Goal: Information Seeking & Learning: Learn about a topic

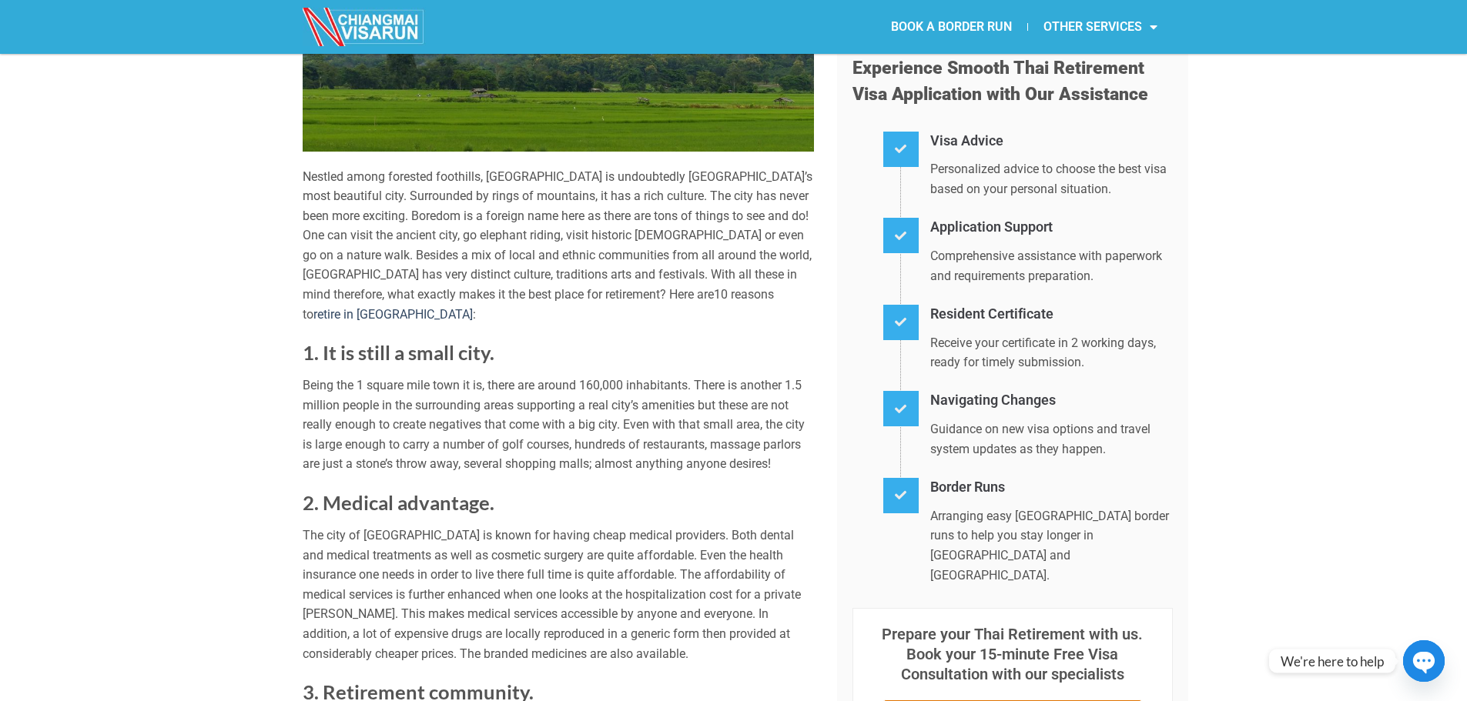
scroll to position [231, 0]
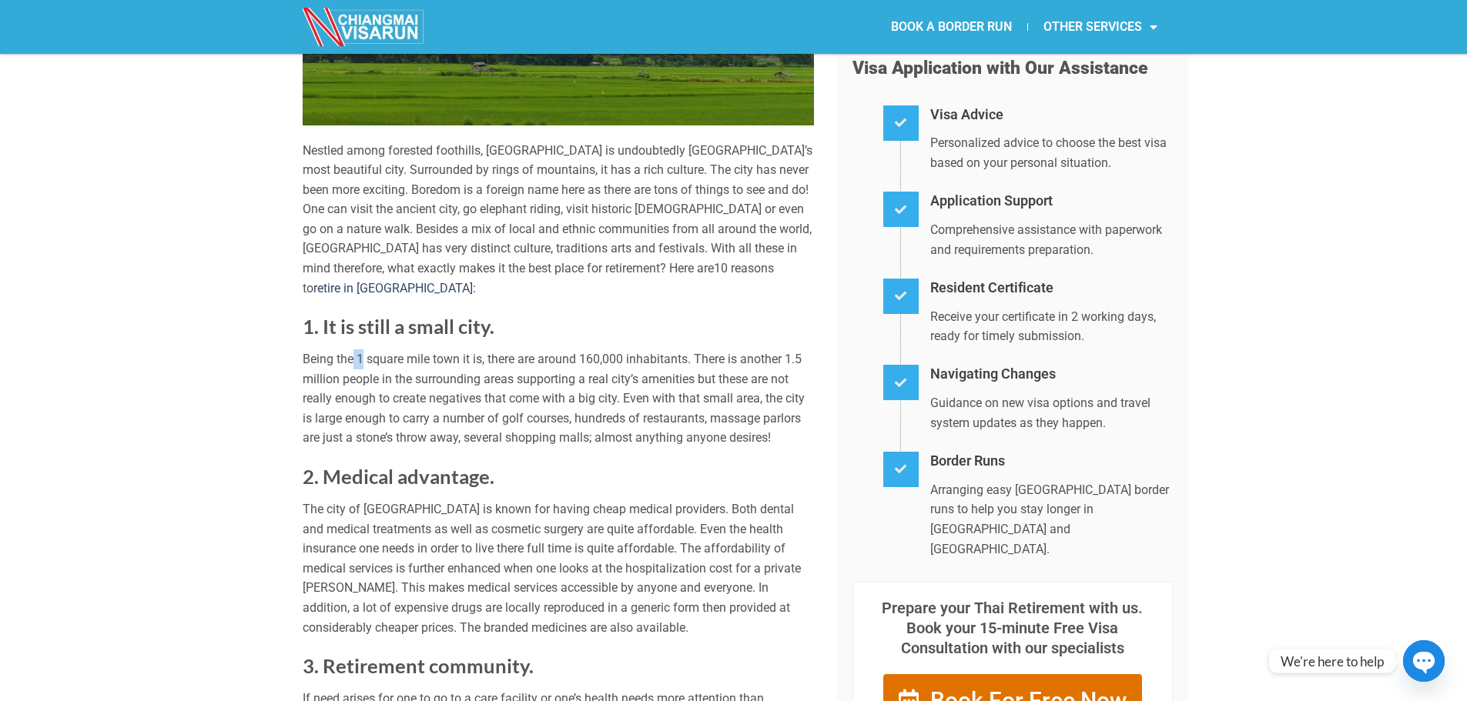
drag, startPoint x: 350, startPoint y: 339, endPoint x: 363, endPoint y: 348, distance: 15.4
click at [363, 350] on p "Being the 1 square mile town it is, there are around 160,000 inhabitants. There…" at bounding box center [558, 399] width 511 height 99
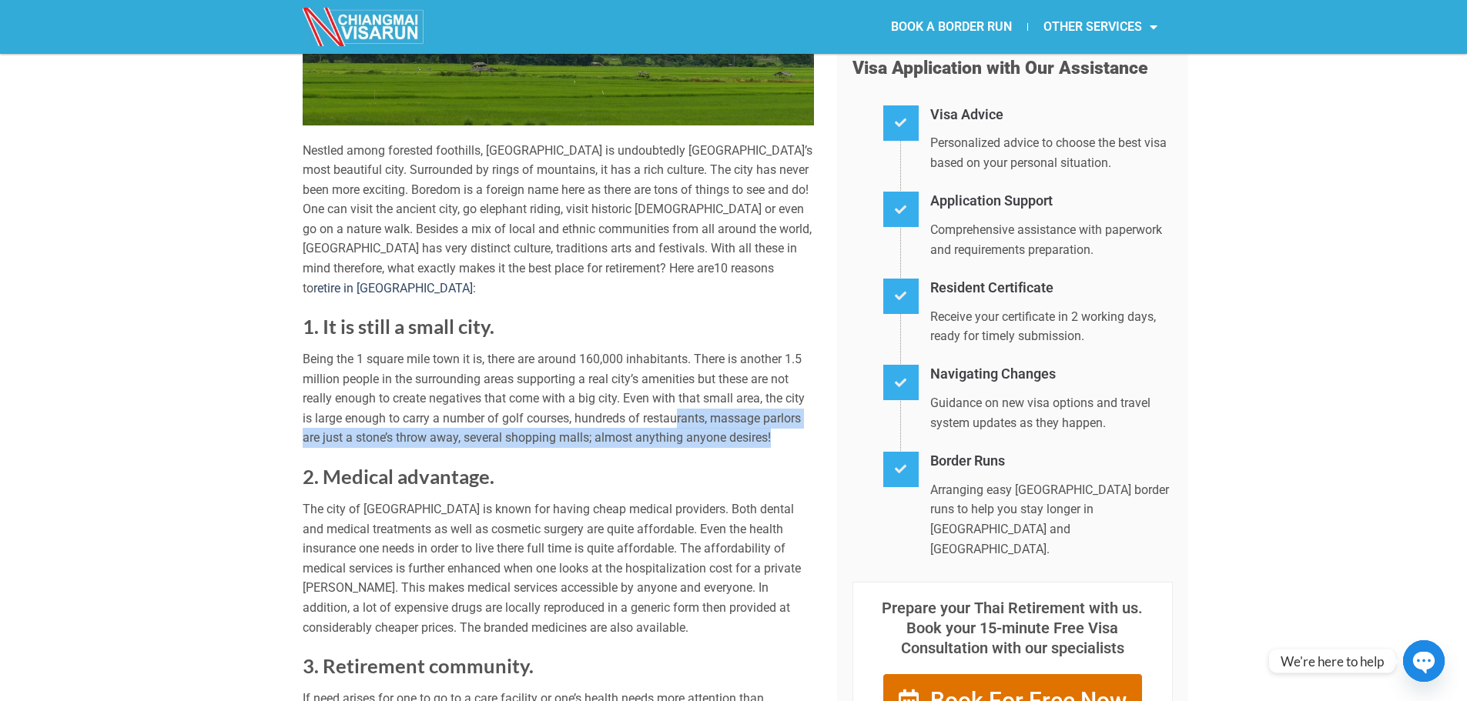
drag, startPoint x: 778, startPoint y: 410, endPoint x: 681, endPoint y: 408, distance: 97.8
click at [681, 408] on p "Being the 1 square mile town it is, there are around 160,000 inhabitants. There…" at bounding box center [558, 399] width 511 height 99
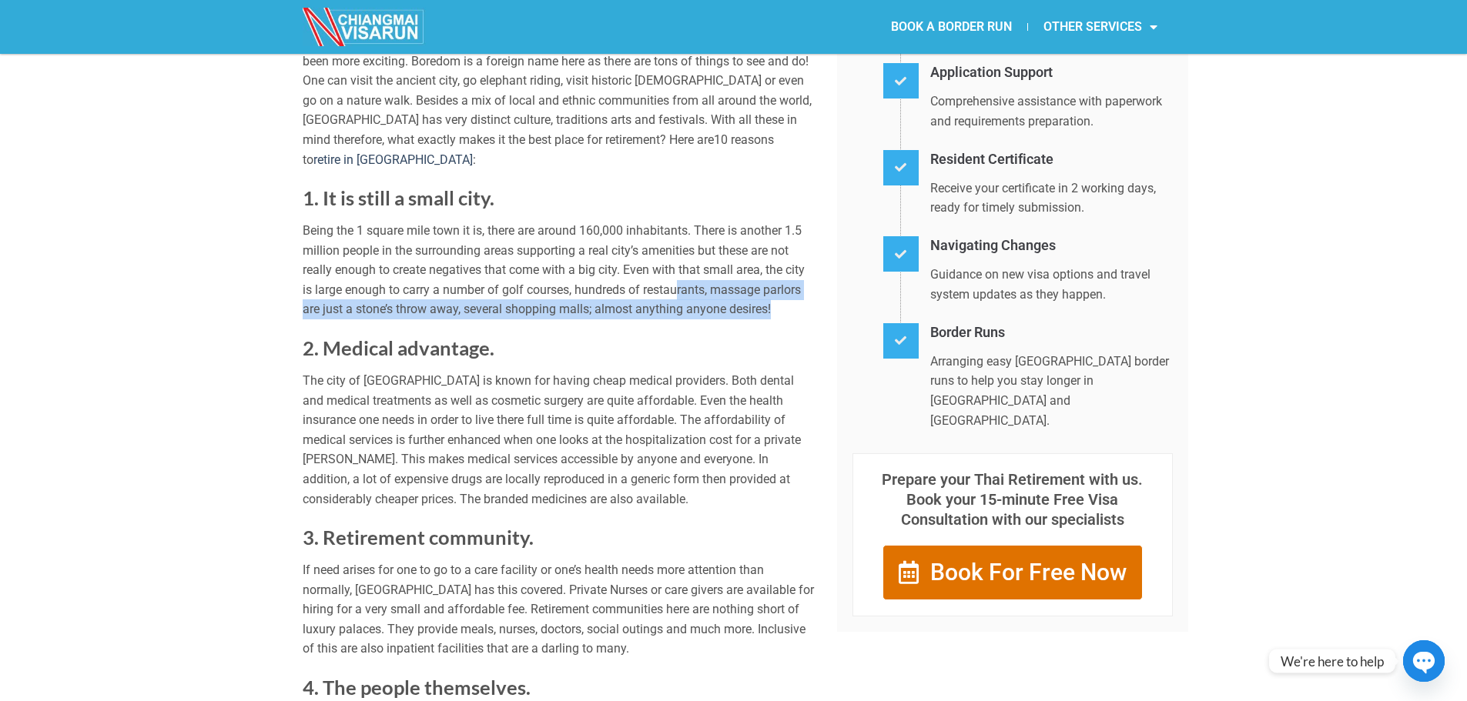
scroll to position [385, 0]
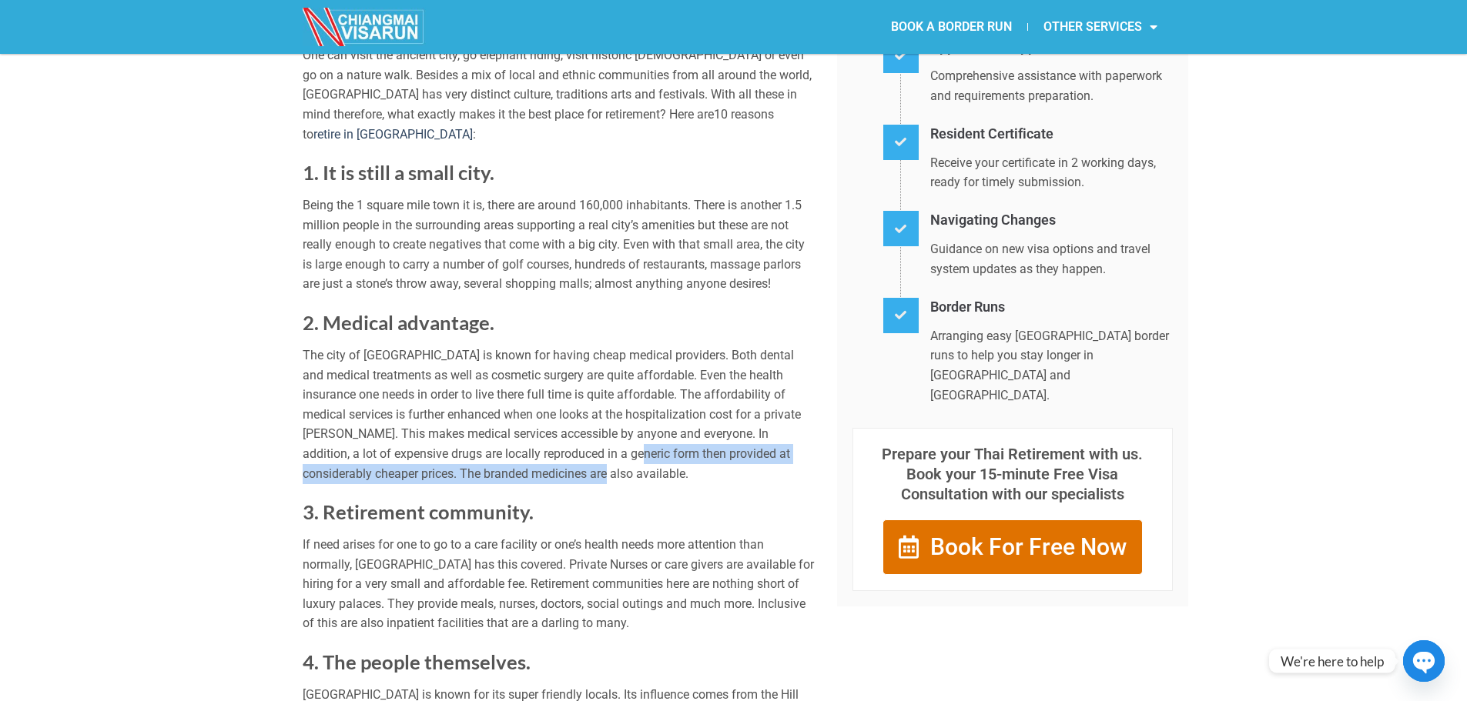
drag, startPoint x: 551, startPoint y: 447, endPoint x: 530, endPoint y: 432, distance: 26.5
click at [530, 439] on p "The city of [GEOGRAPHIC_DATA] is known for having cheap medical providers. Both…" at bounding box center [558, 415] width 511 height 138
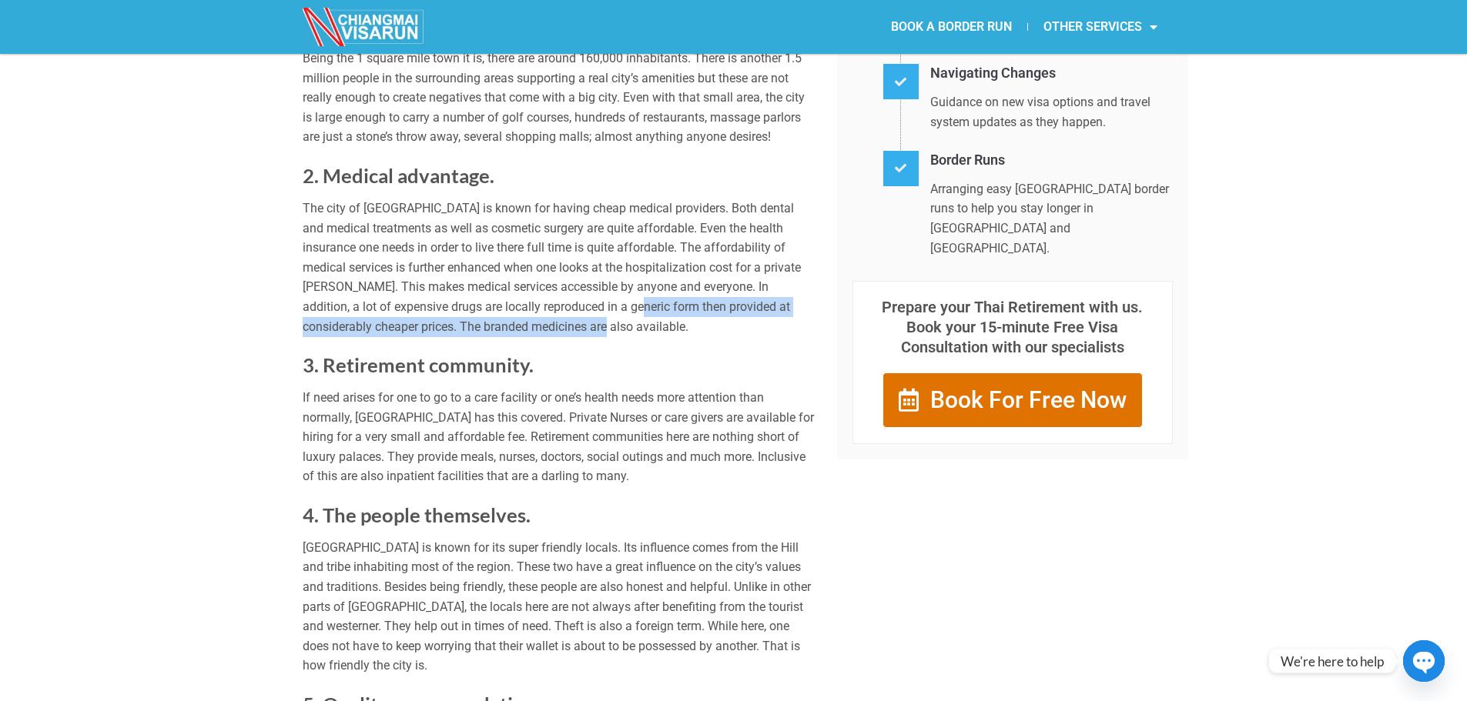
scroll to position [539, 0]
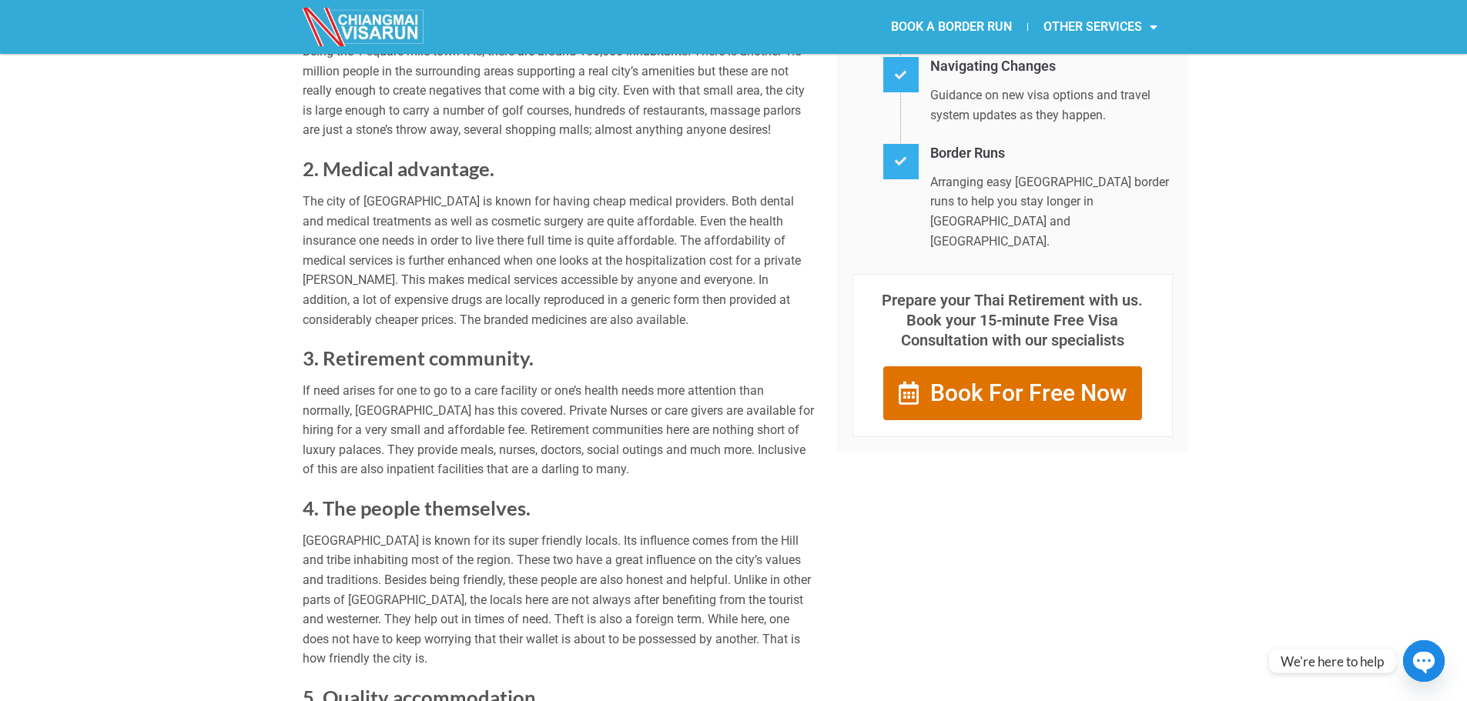
drag, startPoint x: 586, startPoint y: 442, endPoint x: 604, endPoint y: 446, distance: 18.1
click at [603, 446] on p "If need arises for one to go to a care facility or one’s health needs more atte…" at bounding box center [558, 430] width 511 height 99
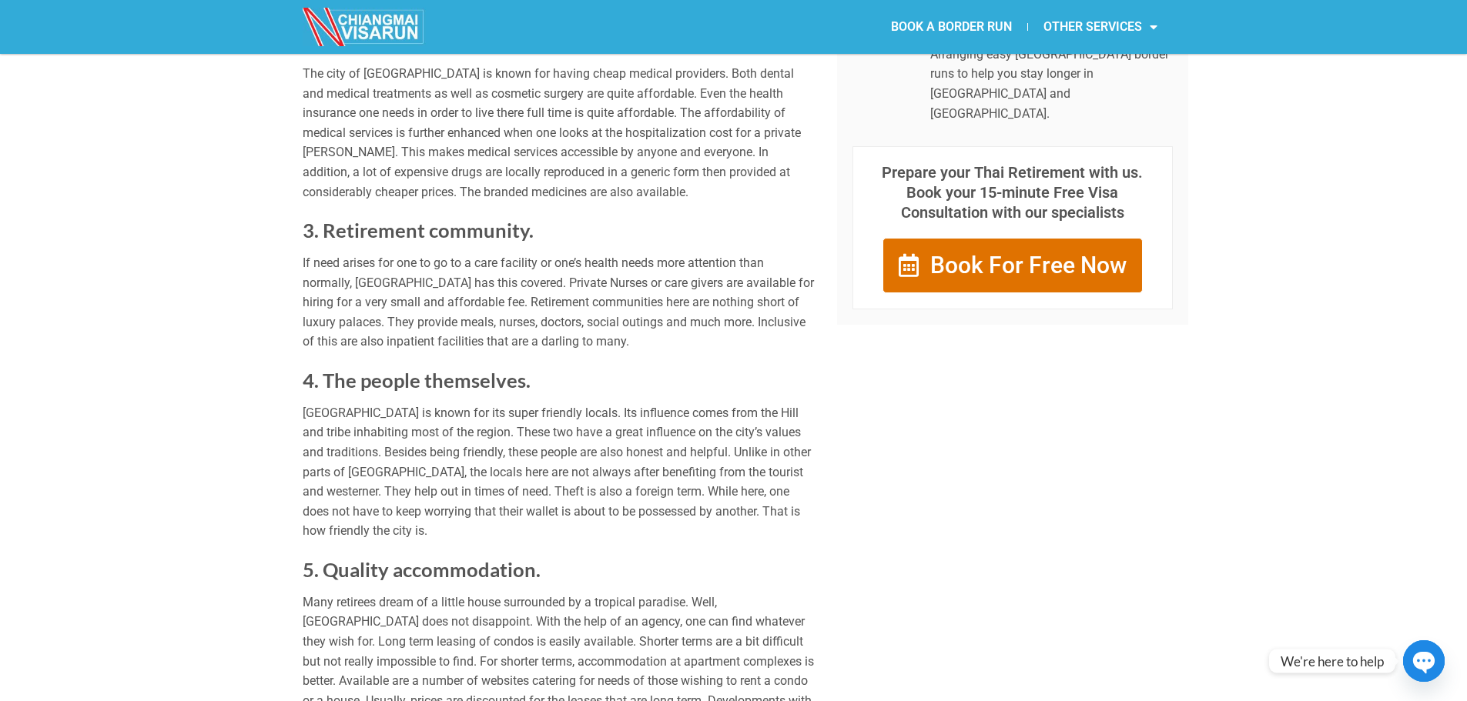
scroll to position [693, 0]
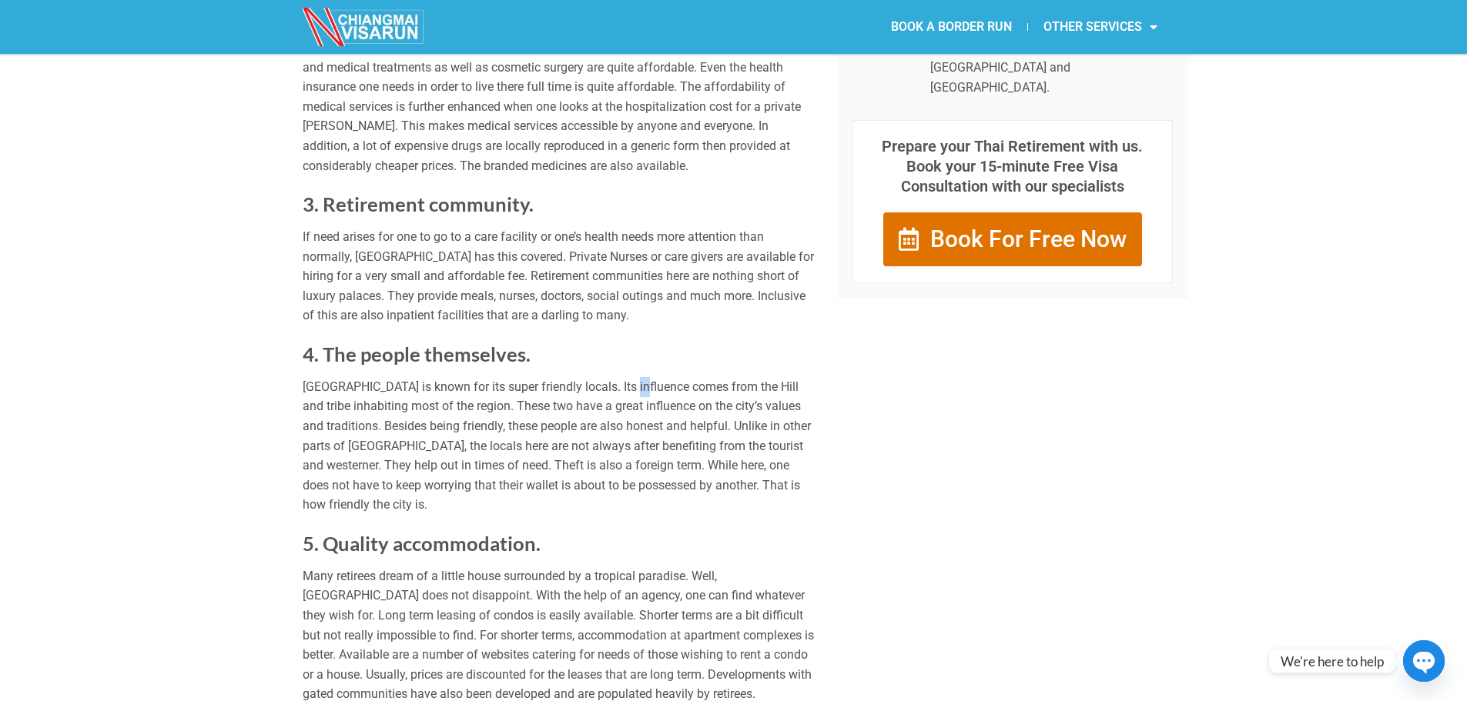
drag, startPoint x: 626, startPoint y: 370, endPoint x: 637, endPoint y: 350, distance: 22.1
click at [637, 350] on div "Nestled among forested foothills, [GEOGRAPHIC_DATA] is undoubtedly [GEOGRAPHIC_…" at bounding box center [558, 661] width 511 height 1965
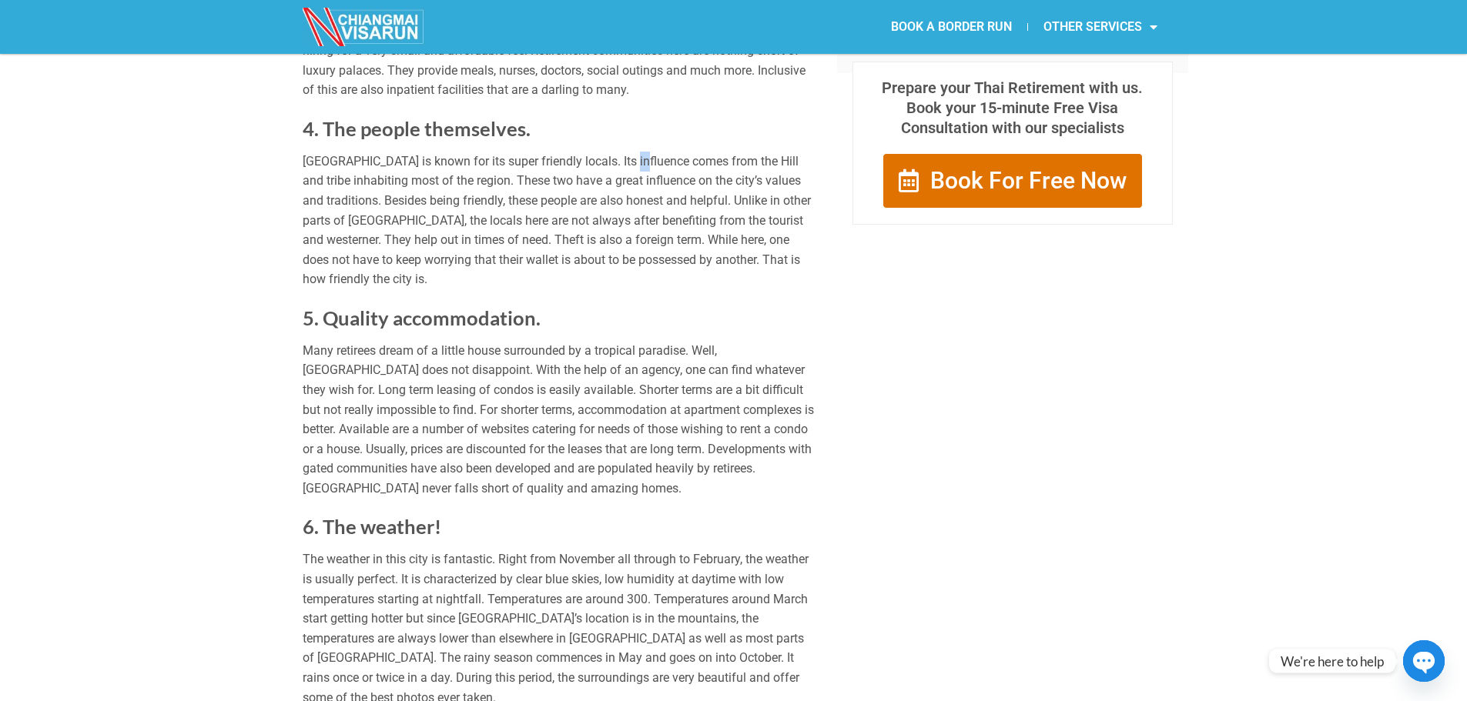
scroll to position [924, 0]
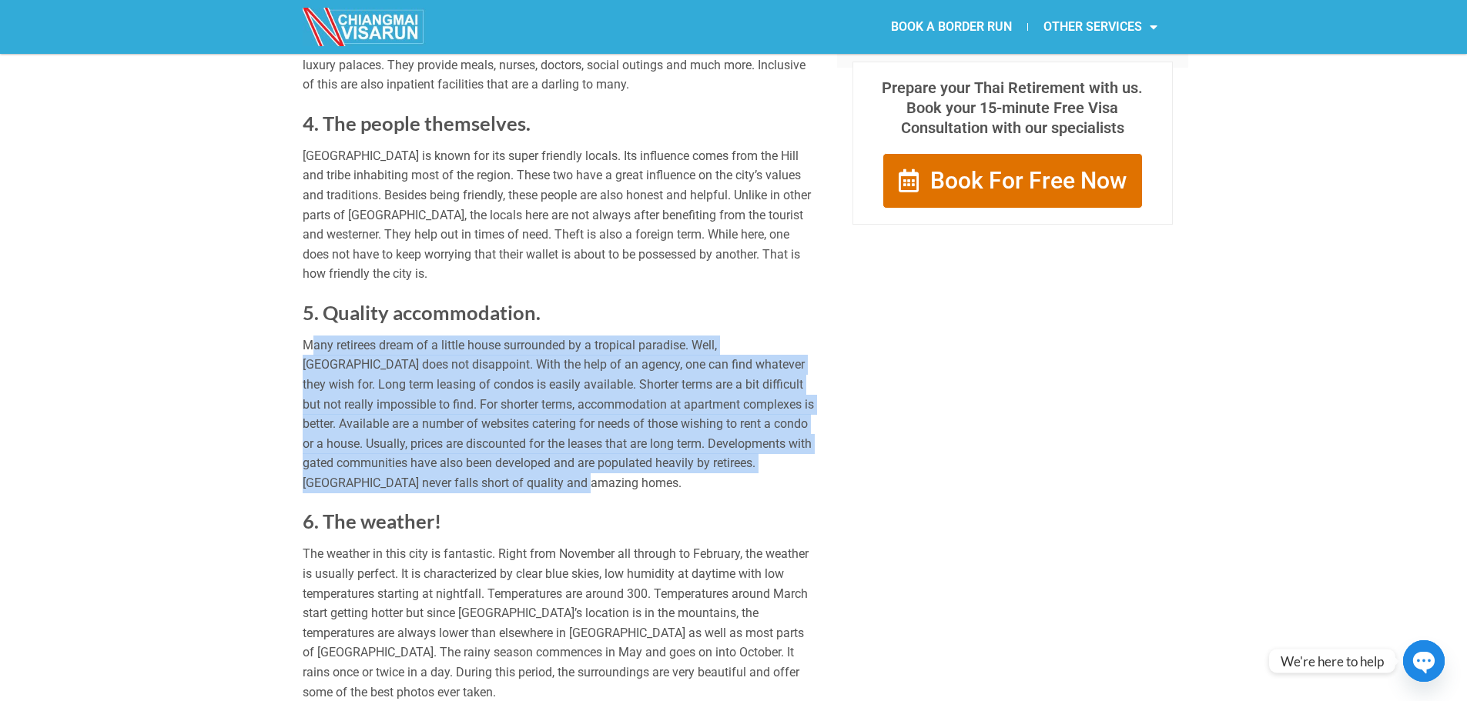
drag, startPoint x: 316, startPoint y: 329, endPoint x: 620, endPoint y: 458, distance: 330.1
click at [620, 458] on p "Many retirees dream of a little house surrounded by a tropical paradise. Well, …" at bounding box center [558, 415] width 511 height 158
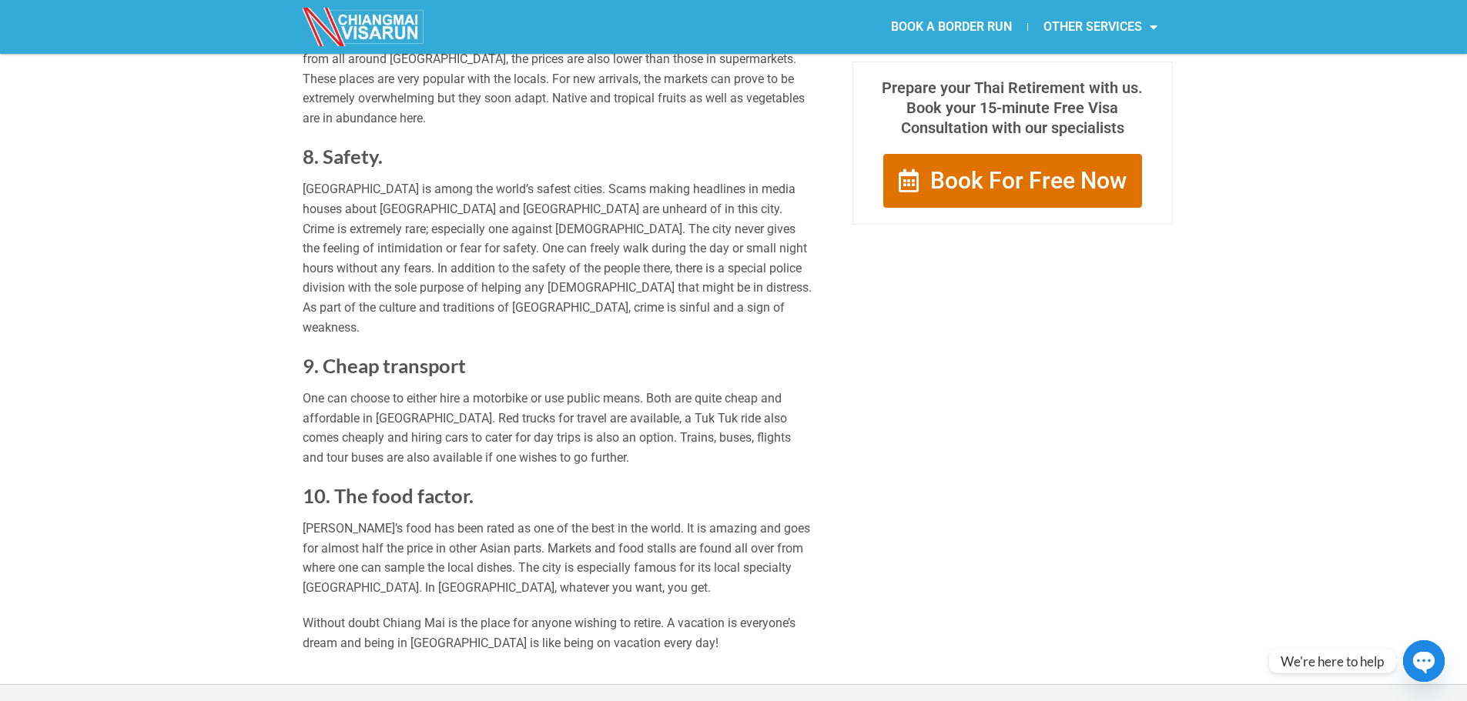
scroll to position [1771, 0]
